Goal: Task Accomplishment & Management: Manage account settings

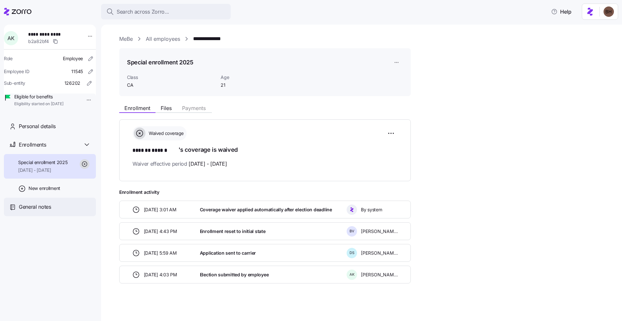
click at [40, 211] on span "General notes" at bounding box center [35, 207] width 32 height 8
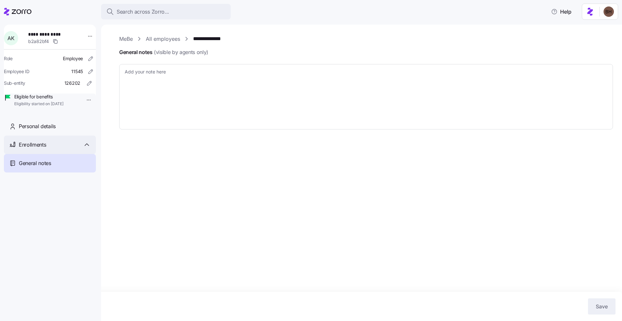
click at [43, 149] on span "Enrollments" at bounding box center [32, 145] width 27 height 8
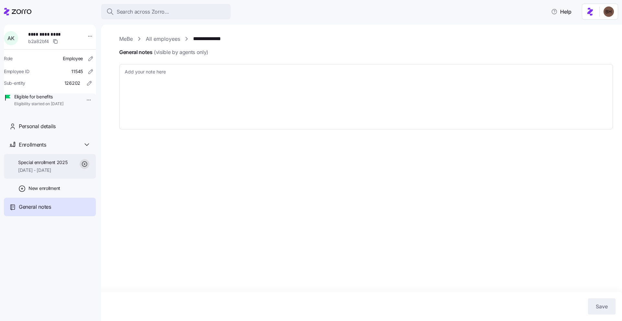
click at [52, 174] on span "07/01/2025 - 12/31/2025" at bounding box center [43, 170] width 50 height 6
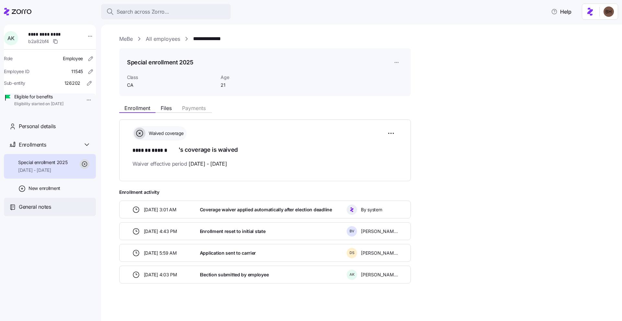
click at [37, 211] on span "General notes" at bounding box center [35, 207] width 32 height 8
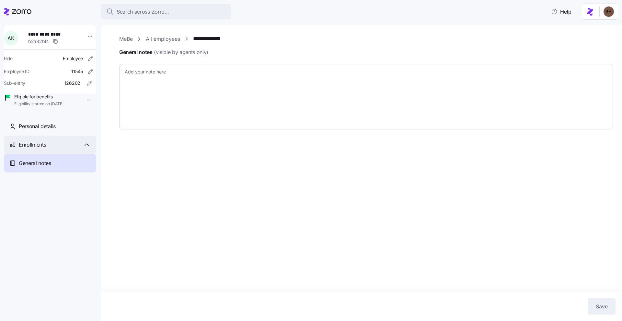
click at [45, 149] on span "Enrollments" at bounding box center [32, 145] width 27 height 8
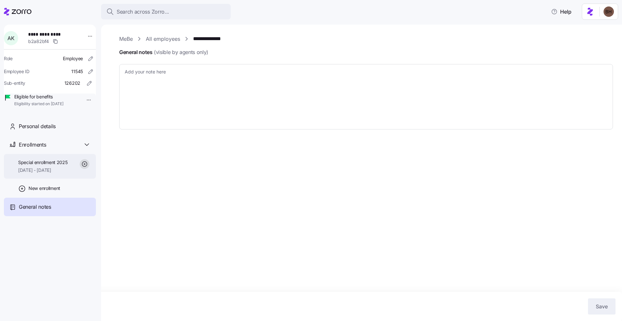
click at [32, 174] on span "[DATE] - [DATE]" at bounding box center [43, 170] width 50 height 6
type textarea "x"
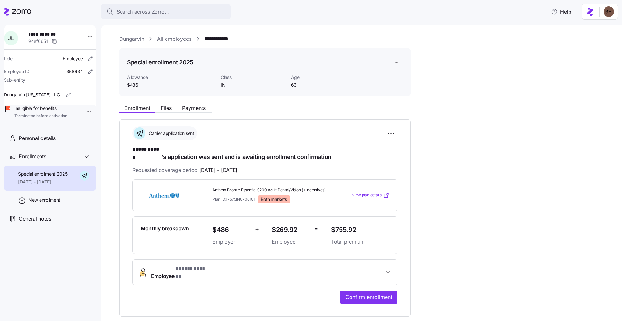
click at [81, 113] on html "**********" at bounding box center [311, 159] width 622 height 318
click at [88, 99] on html "**********" at bounding box center [311, 159] width 622 height 318
click at [58, 112] on span "Ineligible for benefits" at bounding box center [40, 108] width 53 height 6
drag, startPoint x: 57, startPoint y: 122, endPoint x: 51, endPoint y: 113, distance: 11.1
click at [56, 119] on span "Terminated before activation" at bounding box center [40, 116] width 53 height 6
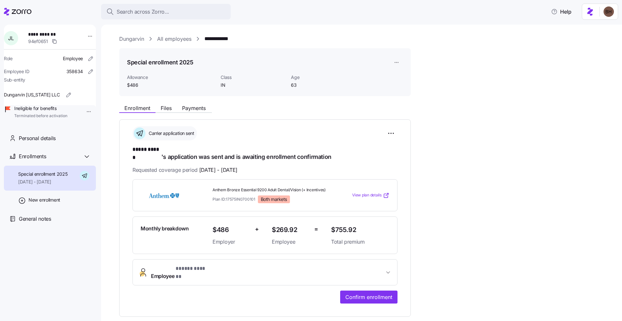
click at [51, 112] on span "Ineligible for benefits" at bounding box center [40, 108] width 53 height 6
click at [10, 110] on icon at bounding box center [8, 108] width 5 height 3
click at [83, 111] on html "**********" at bounding box center [311, 159] width 622 height 318
click at [59, 139] on html "**********" at bounding box center [311, 159] width 622 height 318
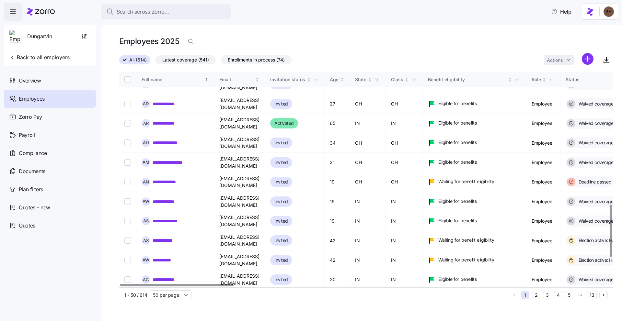
scroll to position [652, 0]
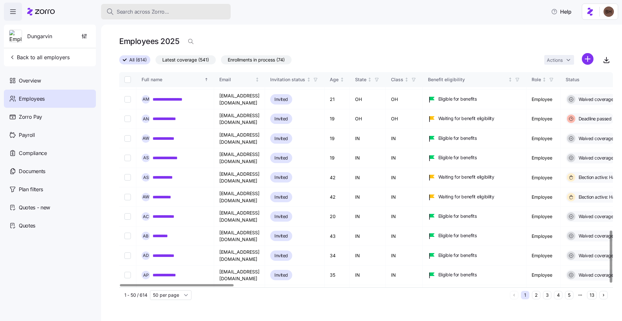
click at [168, 15] on span "Search across Zorro..." at bounding box center [143, 12] width 52 height 8
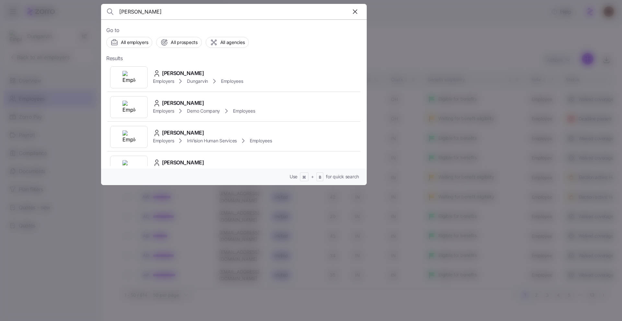
type input "julia larosa"
click at [421, 47] on div at bounding box center [311, 160] width 622 height 321
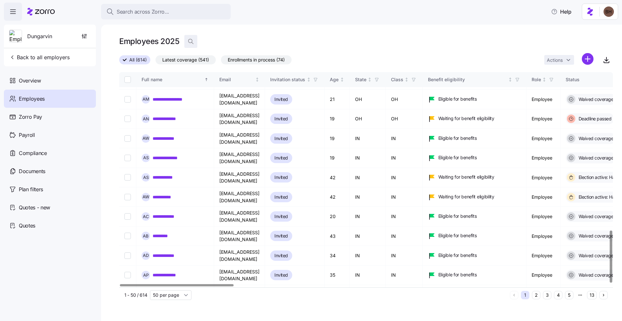
click at [192, 42] on icon "button" at bounding box center [191, 41] width 6 height 6
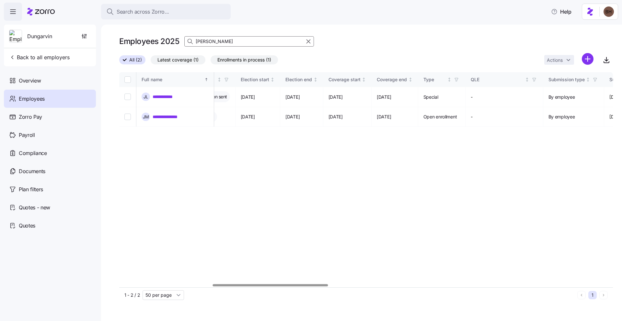
scroll to position [0, 399]
click at [299, 284] on div at bounding box center [270, 285] width 115 height 2
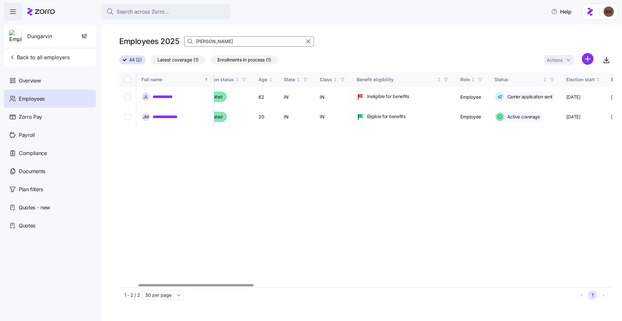
scroll to position [0, 63]
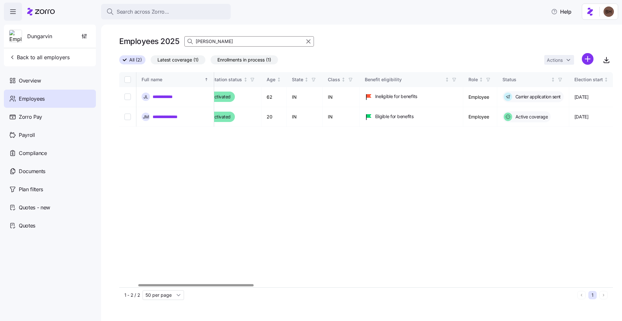
click at [221, 287] on div at bounding box center [195, 285] width 115 height 2
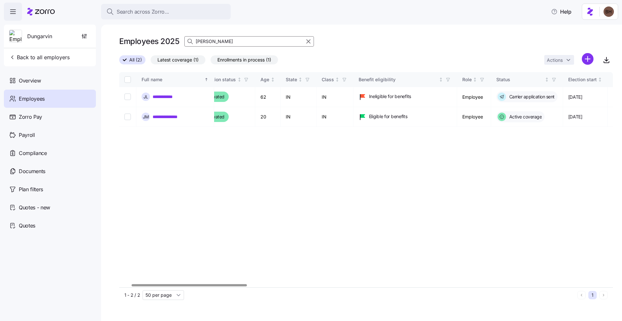
scroll to position [0, 70]
click at [244, 287] on div at bounding box center [193, 285] width 115 height 2
type input "julia"
click at [308, 42] on icon "button" at bounding box center [308, 42] width 7 height 8
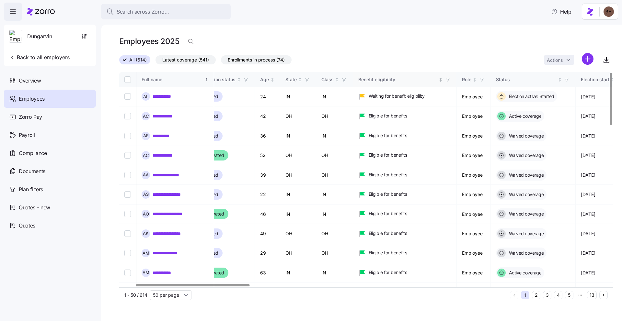
click at [443, 78] on icon "Not sorted" at bounding box center [440, 79] width 5 height 5
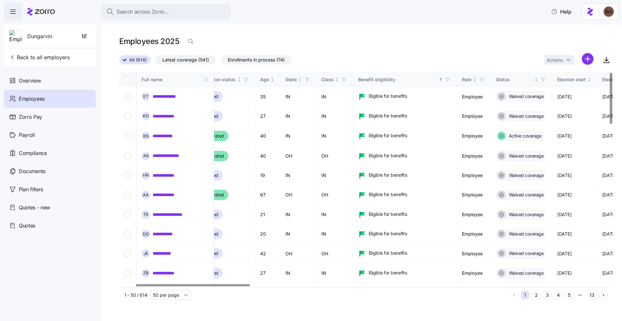
click at [443, 80] on icon "Sorted ascending" at bounding box center [440, 79] width 5 height 5
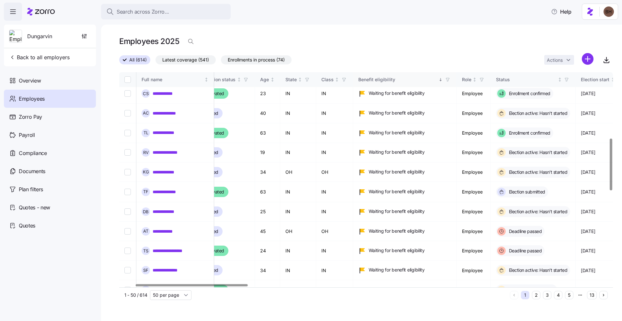
scroll to position [274, 70]
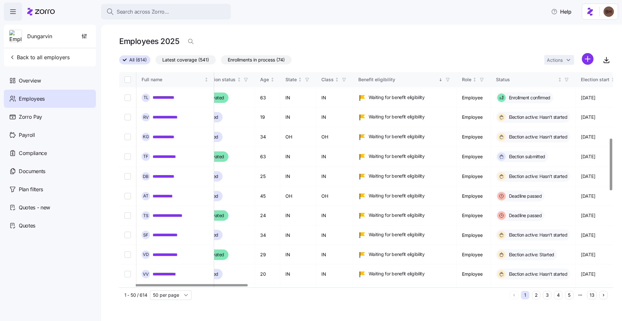
click at [450, 77] on icon "button" at bounding box center [448, 79] width 5 height 5
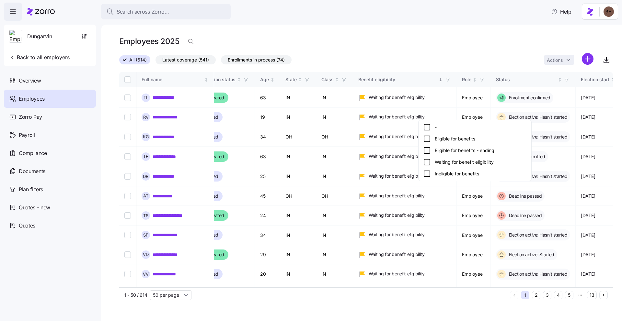
click at [427, 176] on icon at bounding box center [427, 174] width 8 height 8
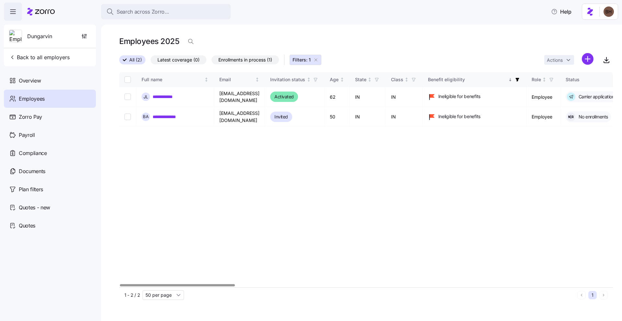
click at [223, 284] on div at bounding box center [177, 285] width 115 height 2
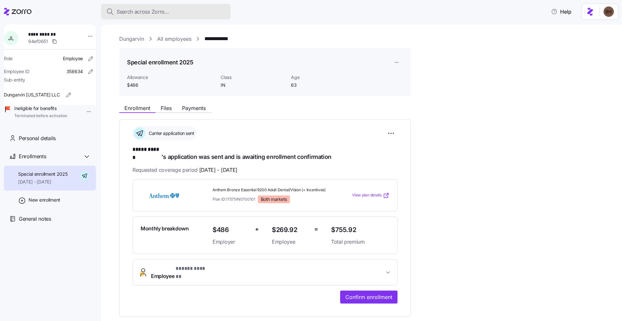
click at [184, 6] on button "Search across Zorro..." at bounding box center [166, 12] width 130 height 16
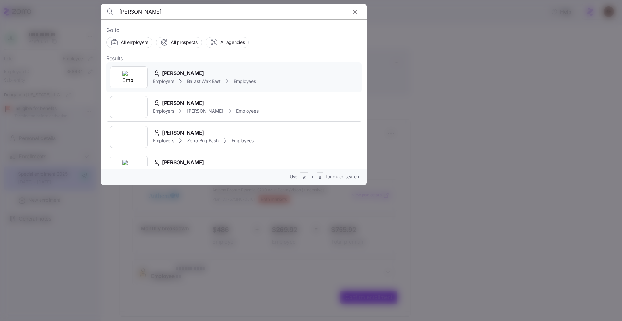
type input "Kelley Myers"
click at [183, 72] on span "Kelley Myers" at bounding box center [183, 73] width 42 height 8
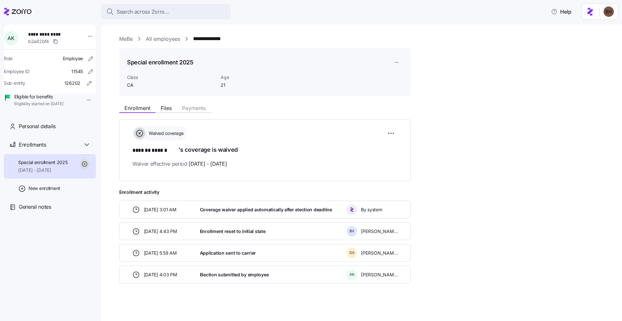
drag, startPoint x: 516, startPoint y: 191, endPoint x: 315, endPoint y: 119, distance: 213.3
click at [516, 191] on div "Enrollment Files Payments Waived coverage ******* ****** 's coverage is waived …" at bounding box center [366, 192] width 494 height 182
click at [131, 8] on span "Search across Zorro..." at bounding box center [143, 12] width 52 height 8
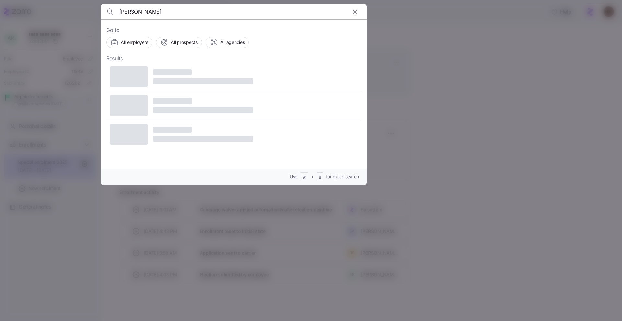
type input "[PERSON_NAME]"
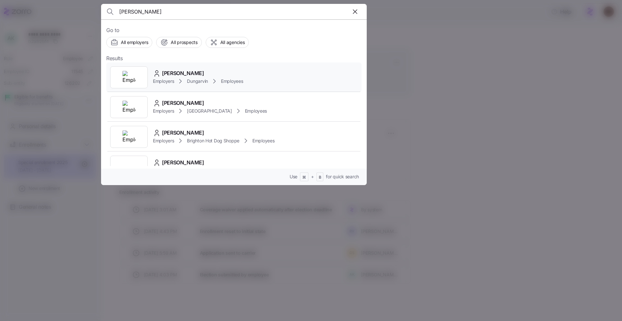
click at [172, 72] on span "[PERSON_NAME]" at bounding box center [183, 73] width 42 height 8
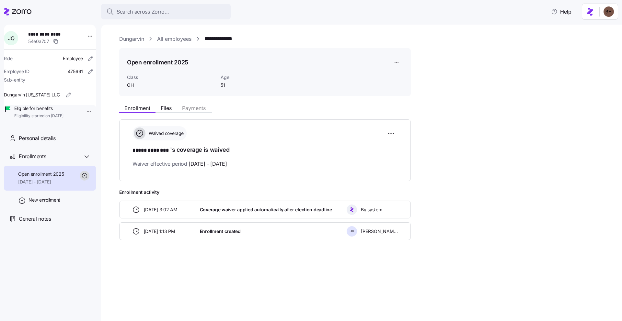
click at [143, 40] on link "Dungarvin" at bounding box center [131, 39] width 25 height 8
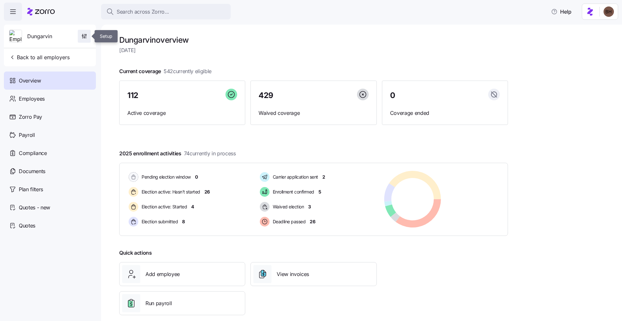
click at [83, 35] on icon "button" at bounding box center [83, 34] width 0 height 1
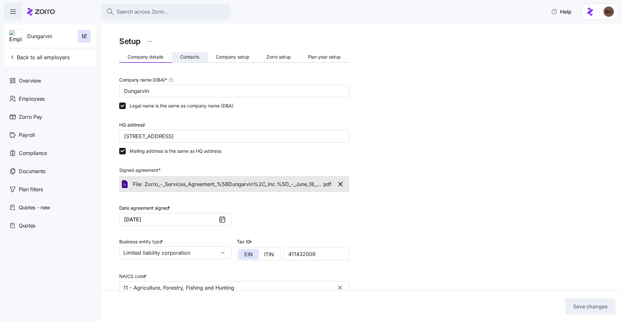
click at [189, 58] on span "Contacts" at bounding box center [189, 57] width 19 height 5
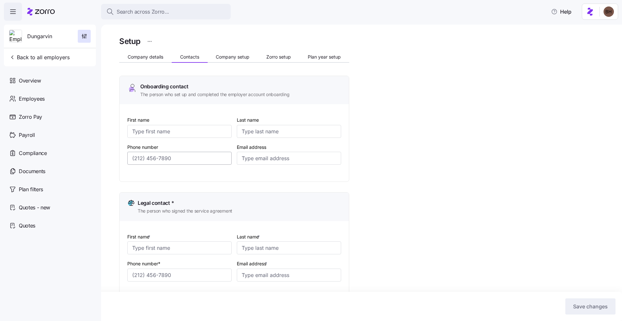
type input "[PERSON_NAME]"
type input "[EMAIL_ADDRESS][DOMAIN_NAME]"
type input "[PERSON_NAME]"
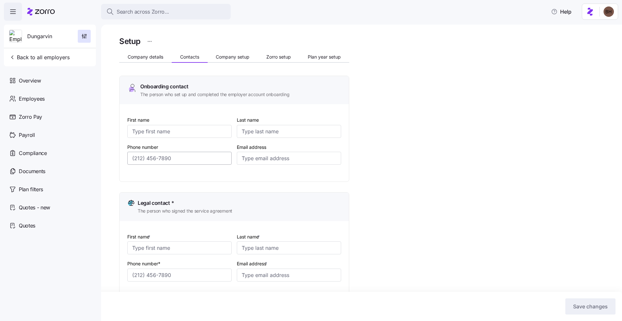
type input "[EMAIL_ADDRESS][DOMAIN_NAME]"
type input "[PERSON_NAME]"
type input "[EMAIL_ADDRESS][DOMAIN_NAME]"
type input "[PERSON_NAME]"
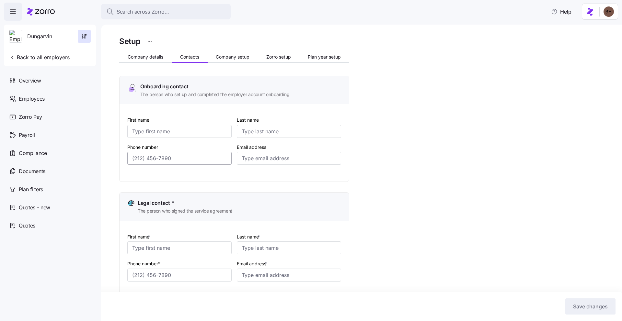
type input "[PERSON_NAME]"
type input "[EMAIL_ADDRESS][DOMAIN_NAME]"
type input "[PHONE_NUMBER]"
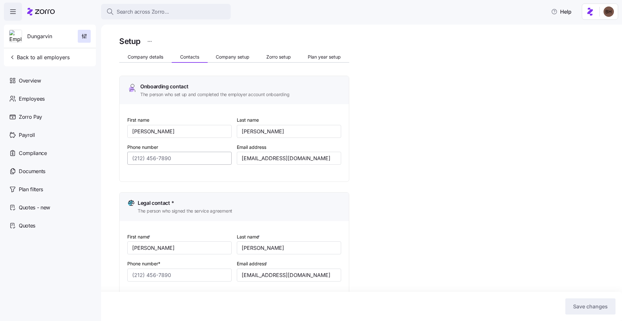
type input "[PHONE_NUMBER]"
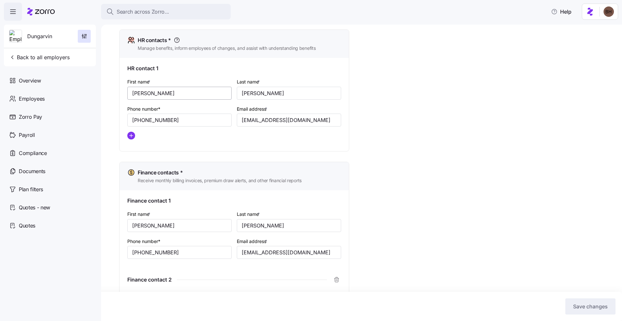
scroll to position [279, 0]
drag, startPoint x: 308, startPoint y: 124, endPoint x: 237, endPoint y: 121, distance: 71.7
click at [237, 121] on input "[EMAIL_ADDRESS][DOMAIN_NAME]" at bounding box center [289, 121] width 104 height 13
